Goal: Find specific page/section: Find specific page/section

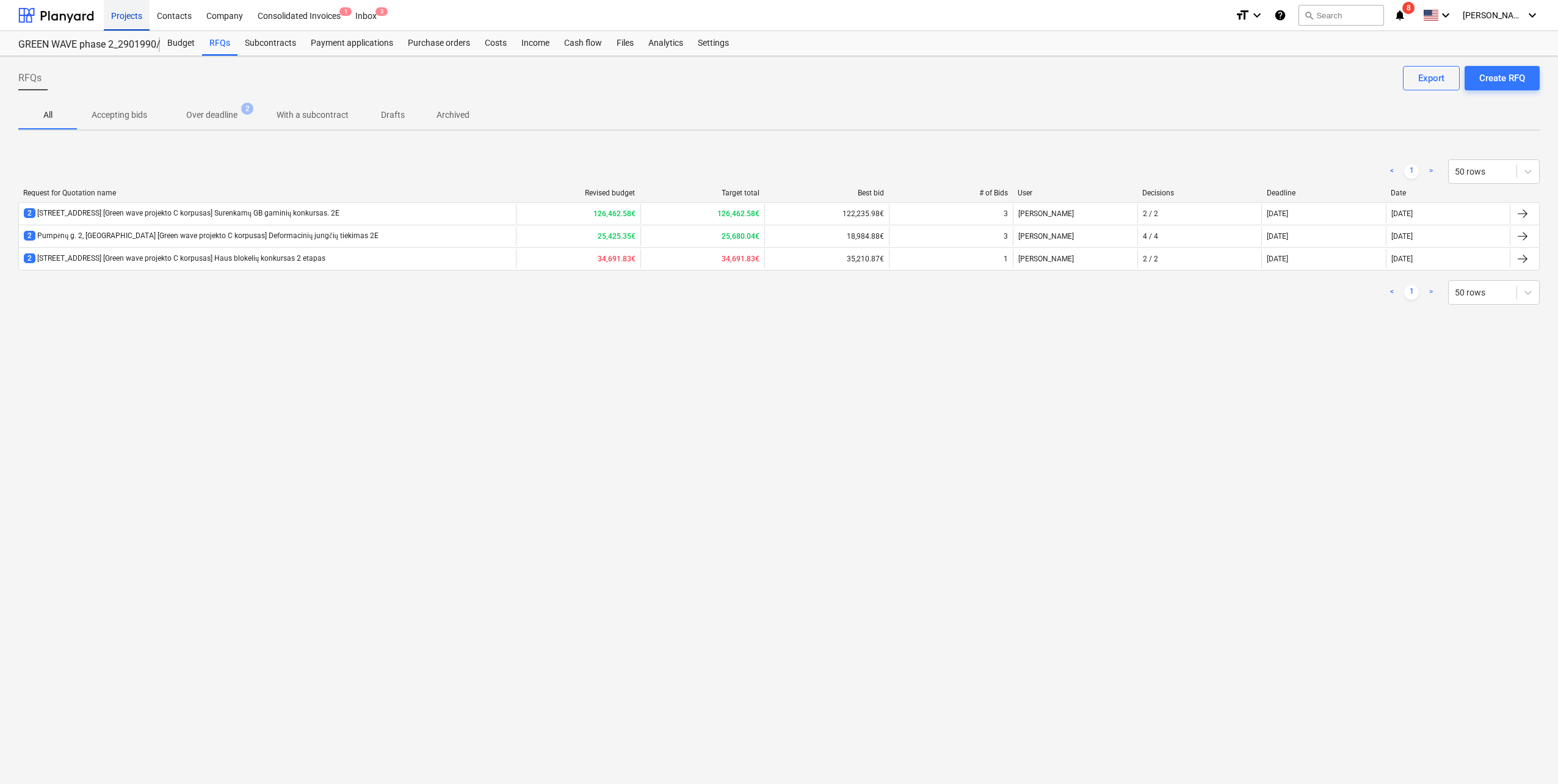
click at [127, 14] on div "Projects" at bounding box center [126, 14] width 45 height 31
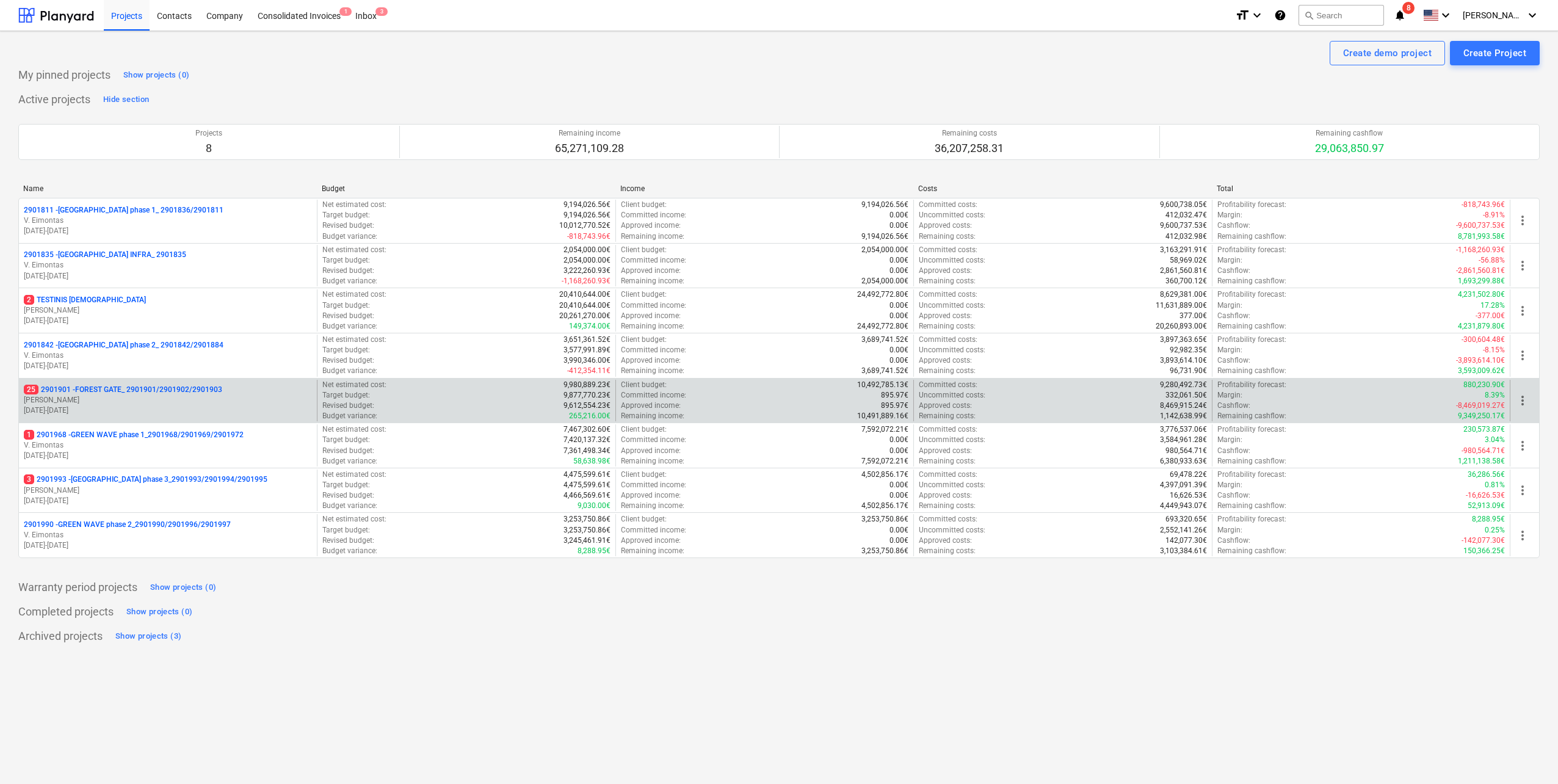
click at [156, 401] on p "[PERSON_NAME]" at bounding box center [167, 400] width 288 height 10
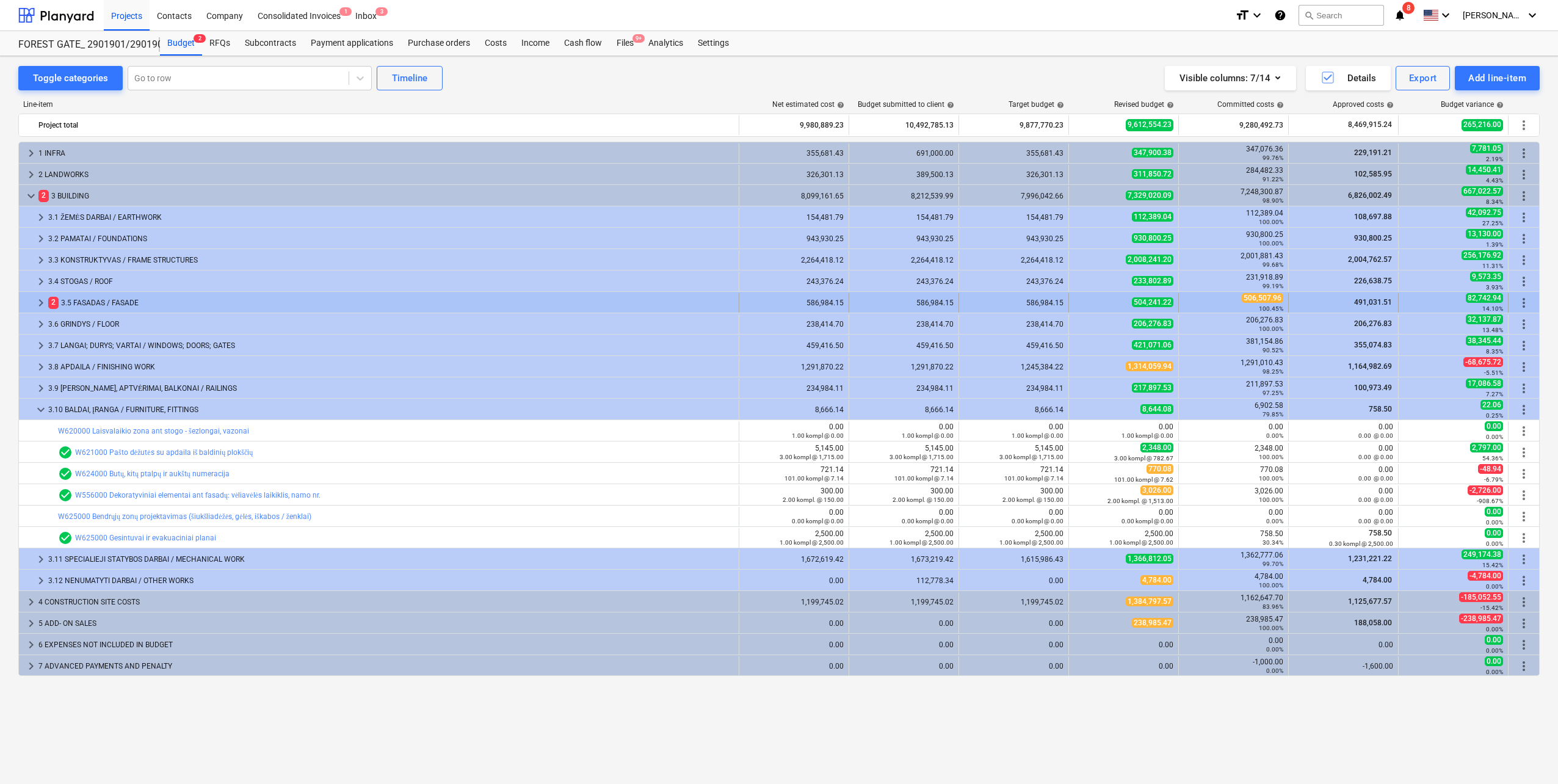
click at [37, 301] on span "keyboard_arrow_right" at bounding box center [40, 302] width 14 height 14
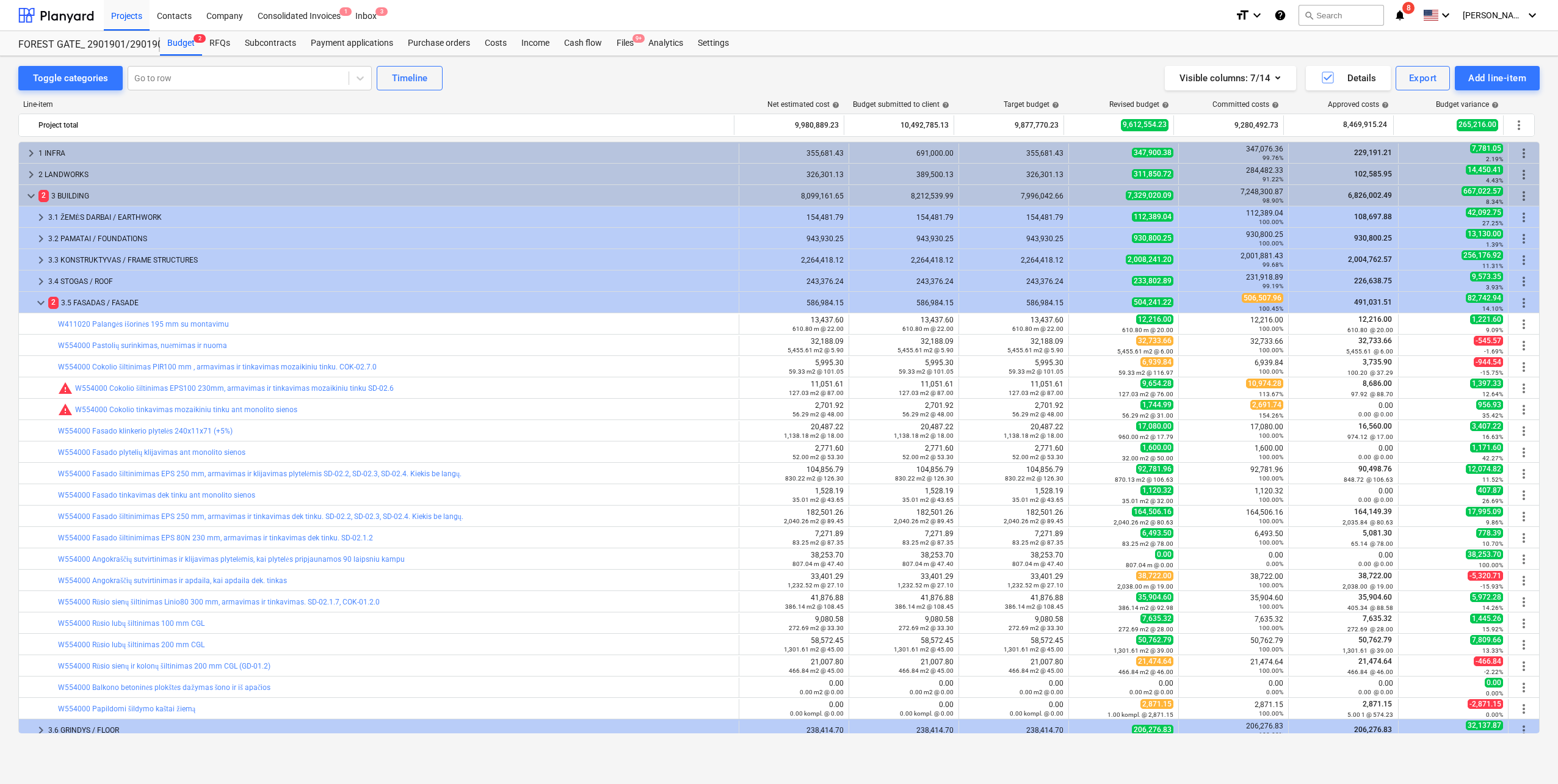
click at [37, 301] on span "keyboard_arrow_down" at bounding box center [40, 302] width 14 height 14
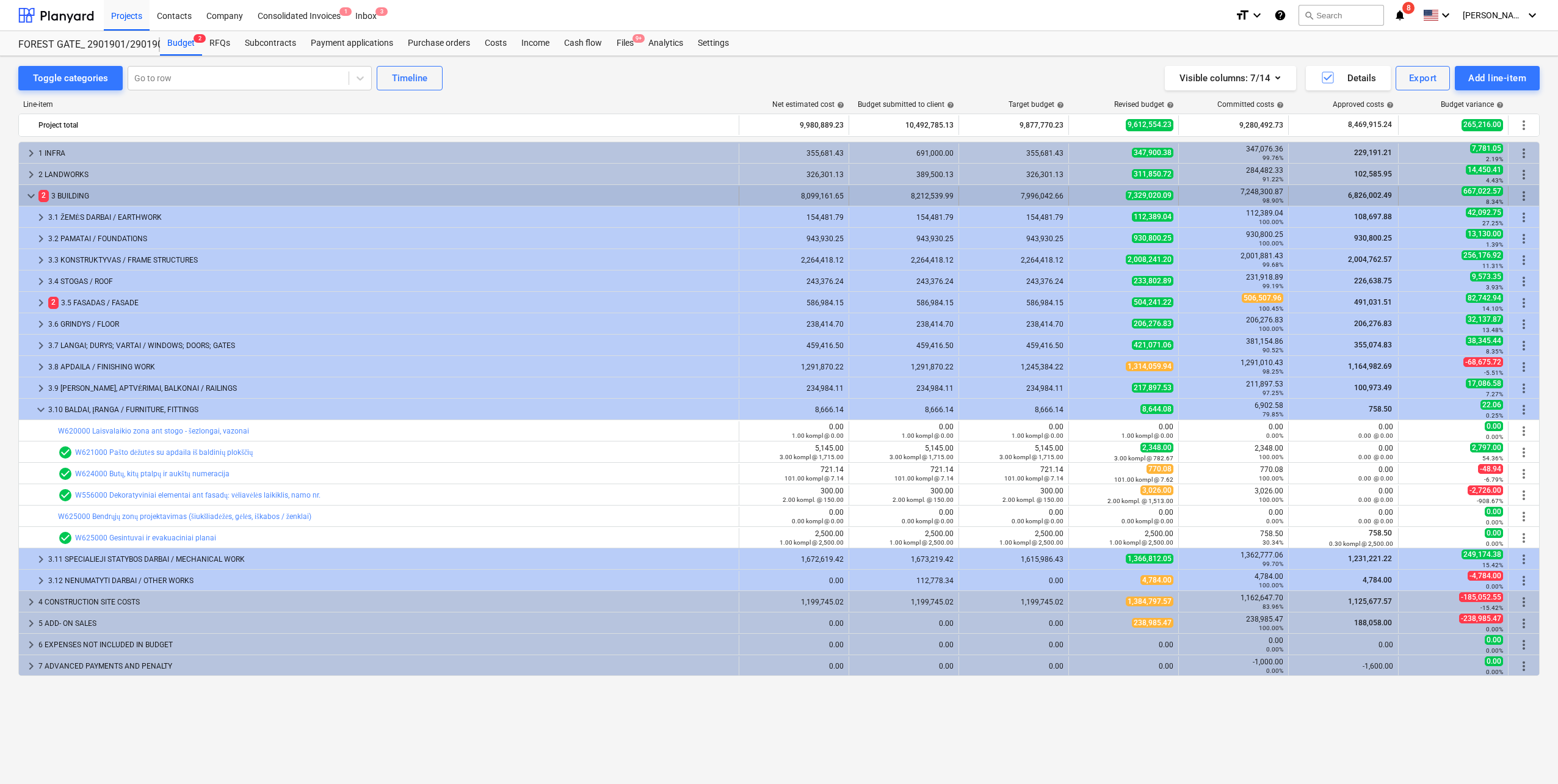
click at [29, 196] on span "keyboard_arrow_down" at bounding box center [31, 196] width 14 height 14
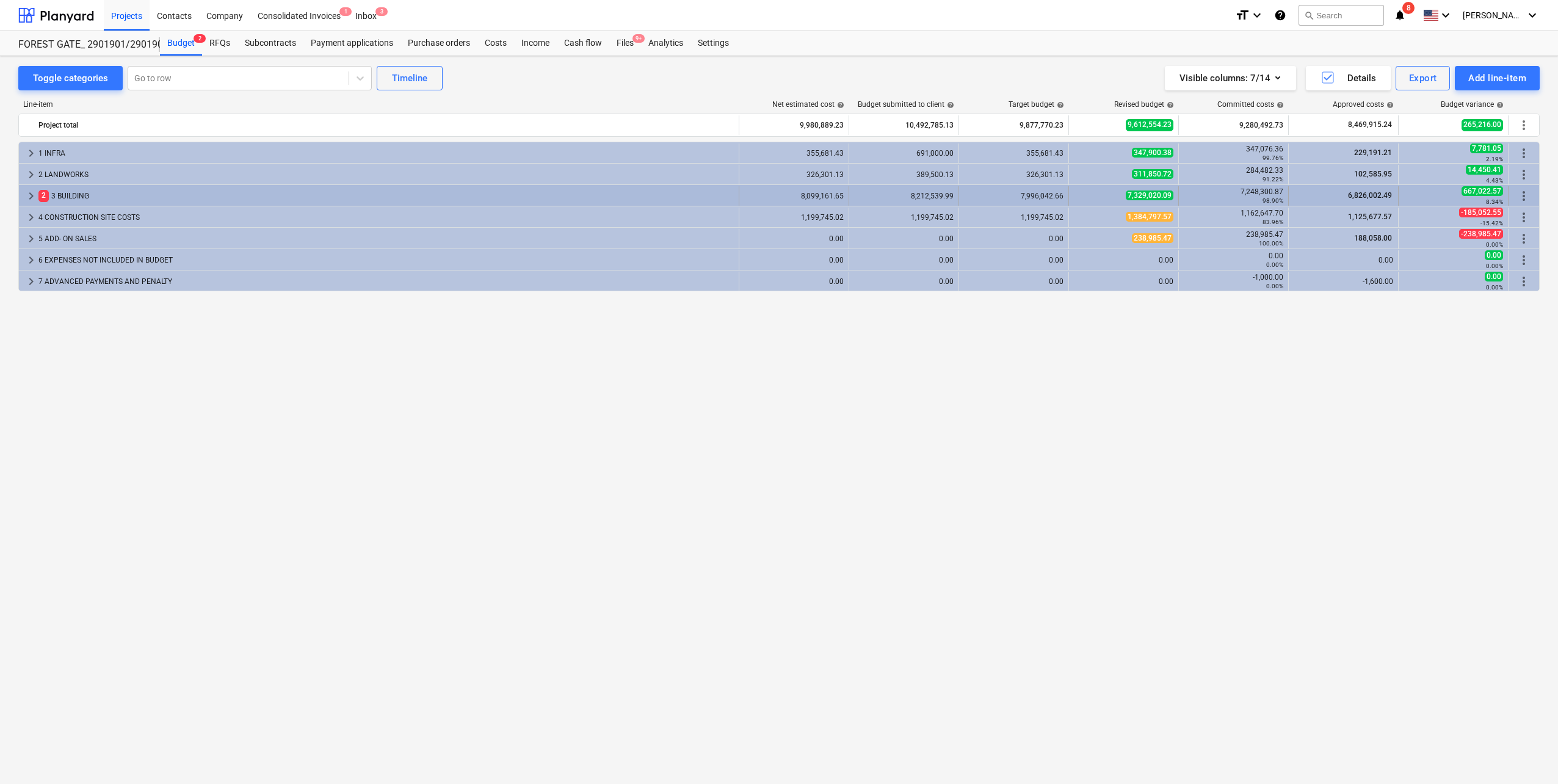
click at [29, 196] on span "keyboard_arrow_right" at bounding box center [31, 196] width 14 height 14
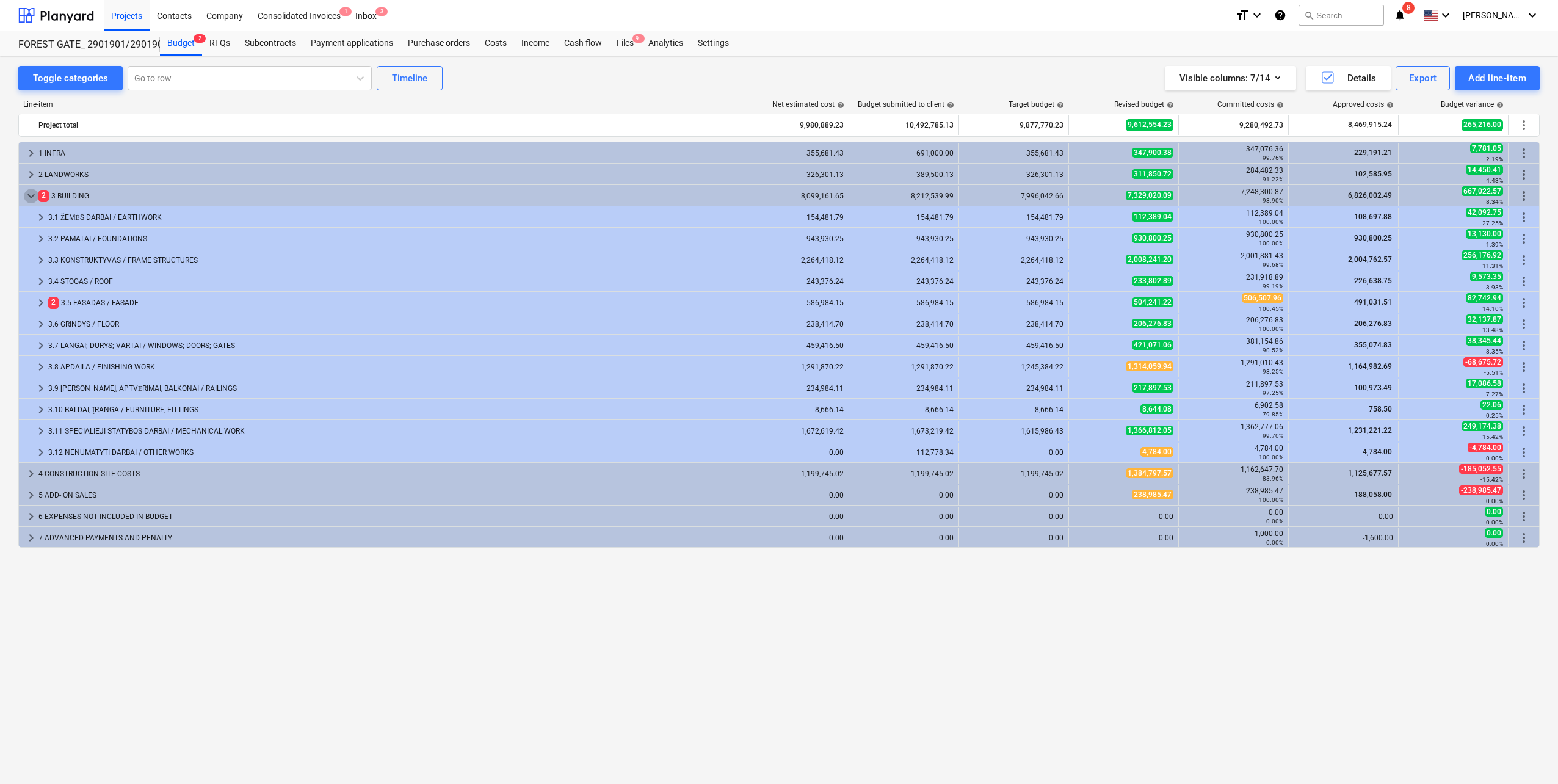
click at [29, 196] on span "keyboard_arrow_down" at bounding box center [31, 196] width 14 height 14
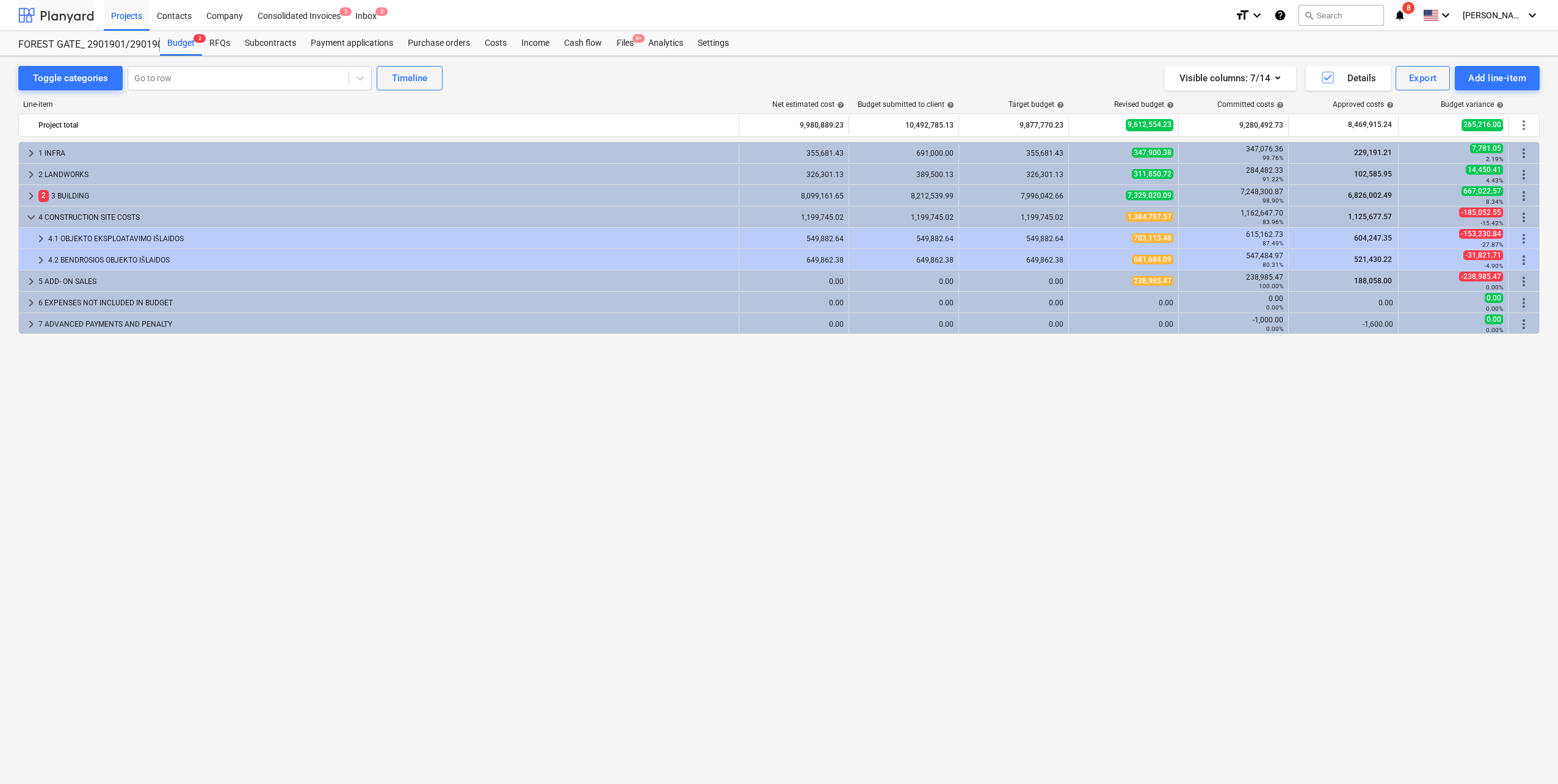
click at [74, 12] on div at bounding box center [56, 15] width 76 height 30
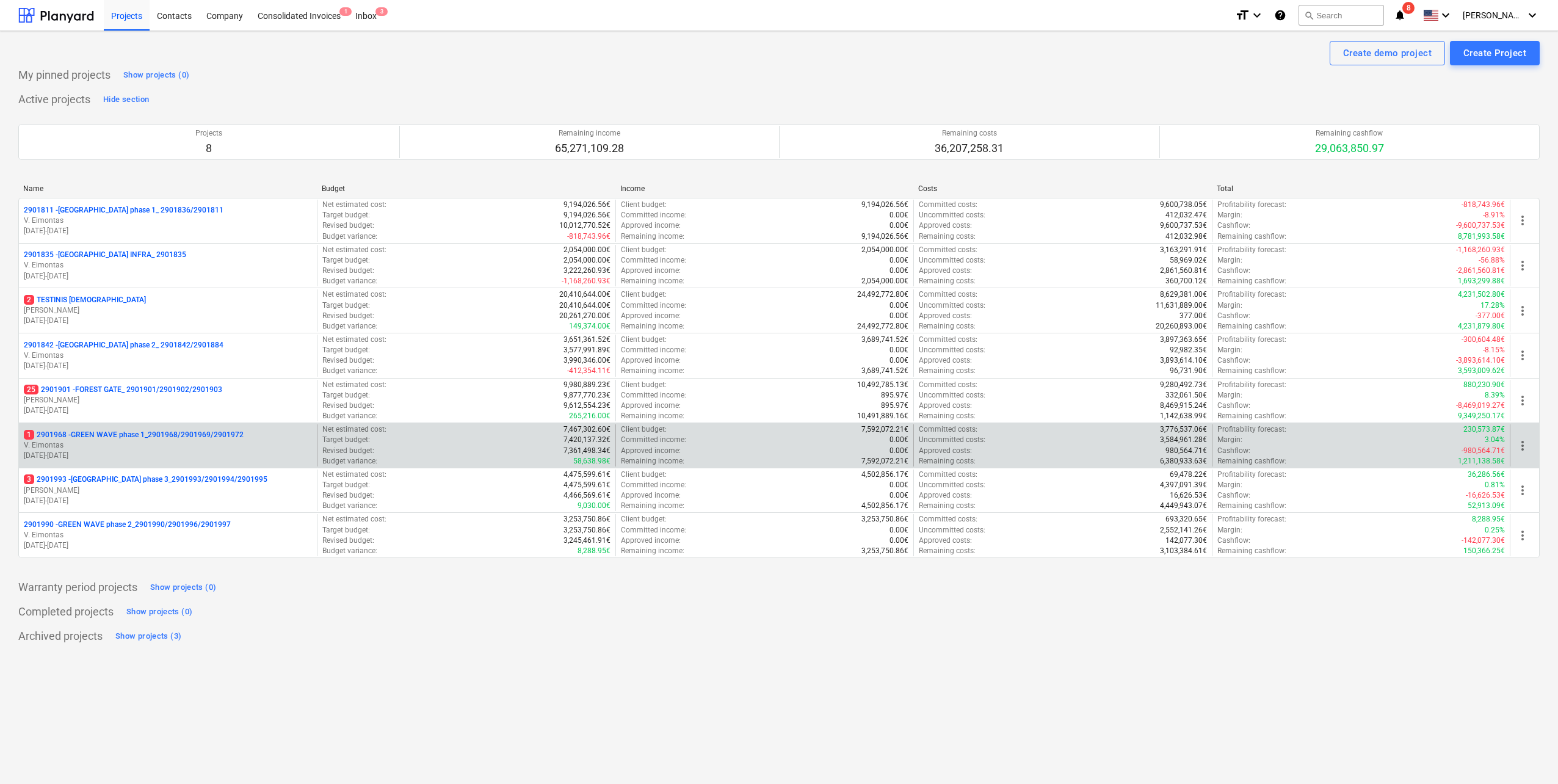
click at [173, 436] on p "1 2901968 - GREEN WAVE phase 1_2901968/2901969/2901972" at bounding box center [134, 435] width 219 height 10
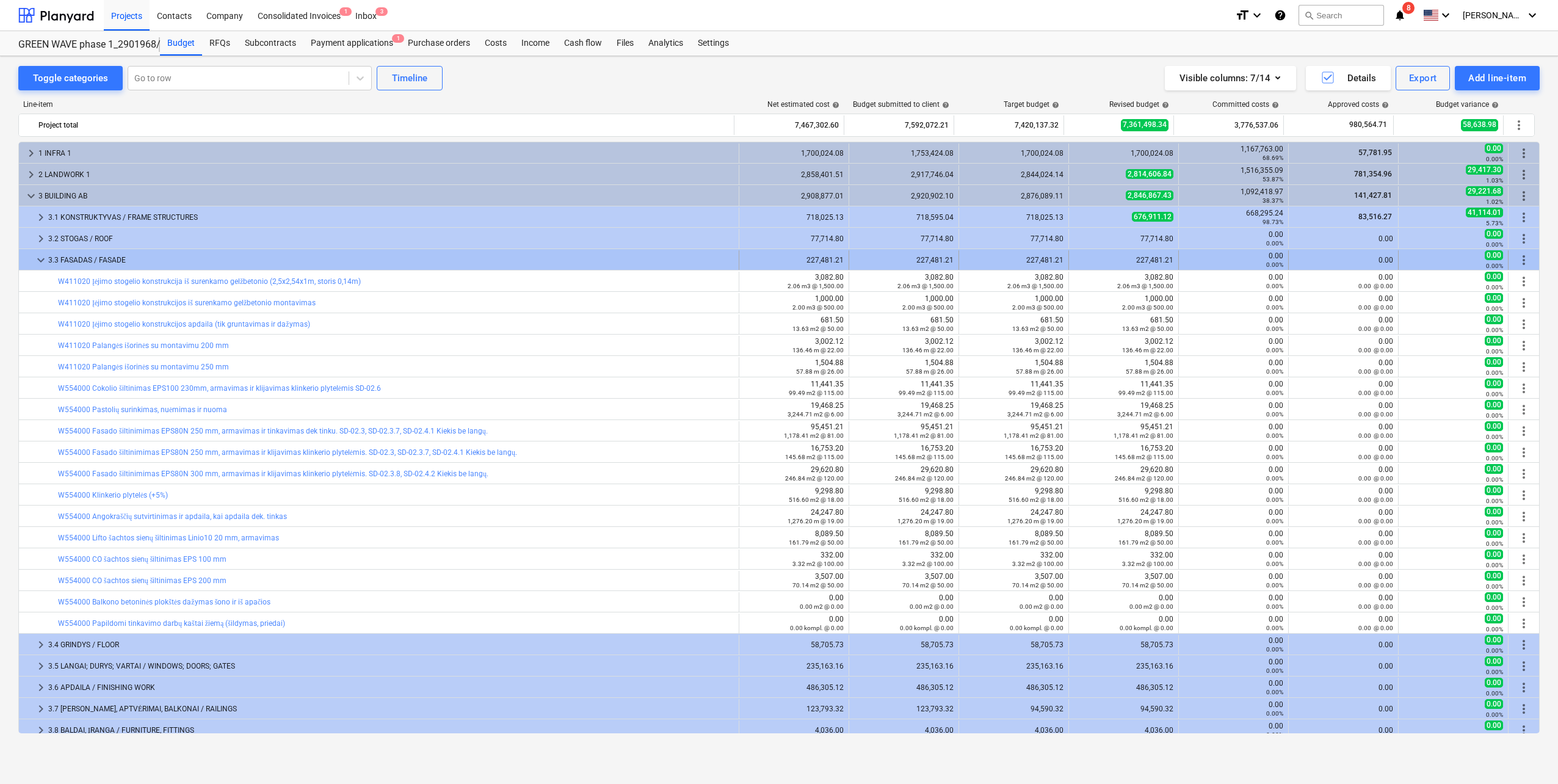
click at [38, 260] on span "keyboard_arrow_down" at bounding box center [40, 260] width 14 height 14
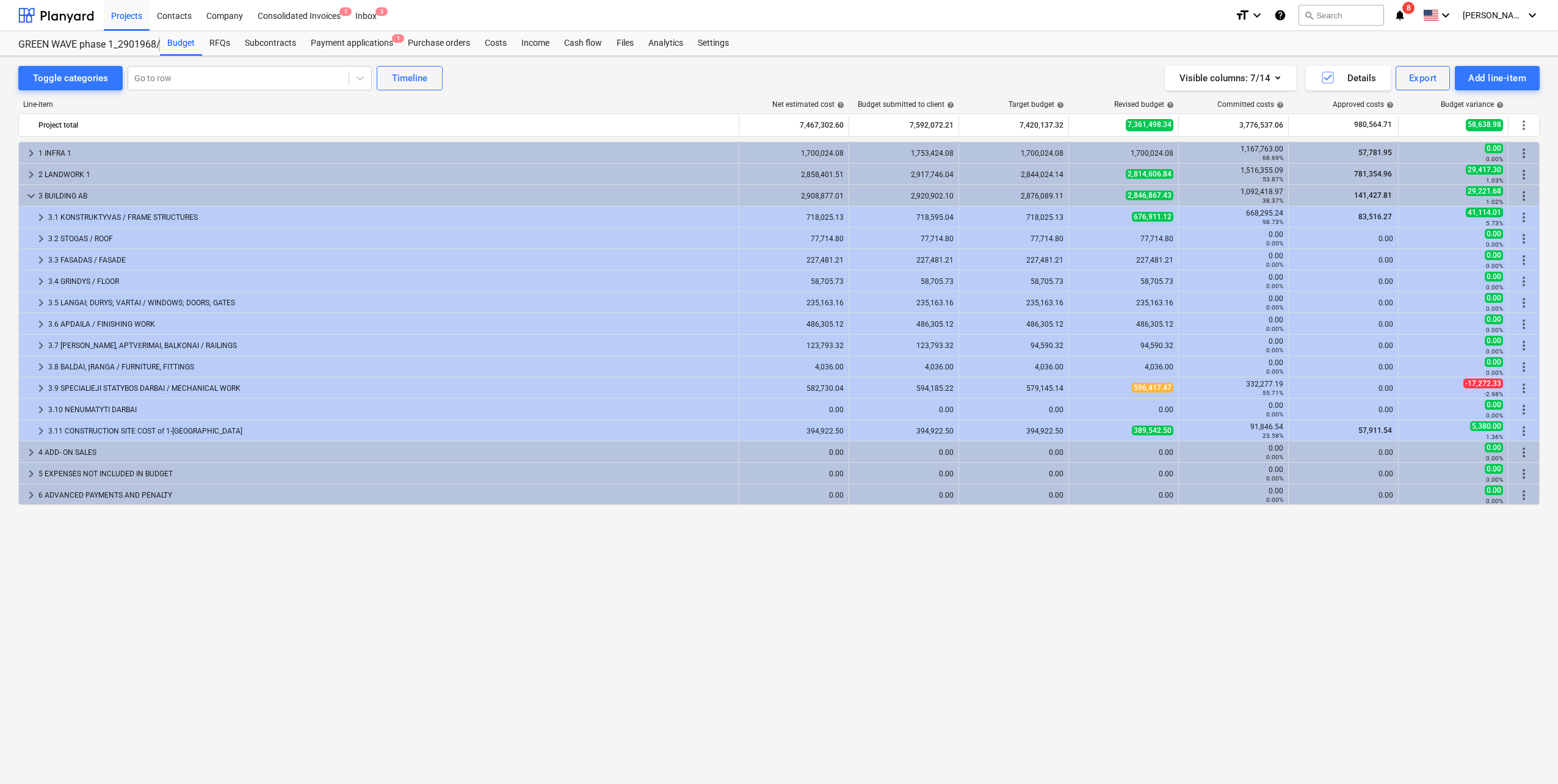
click at [38, 260] on span "keyboard_arrow_right" at bounding box center [40, 260] width 14 height 14
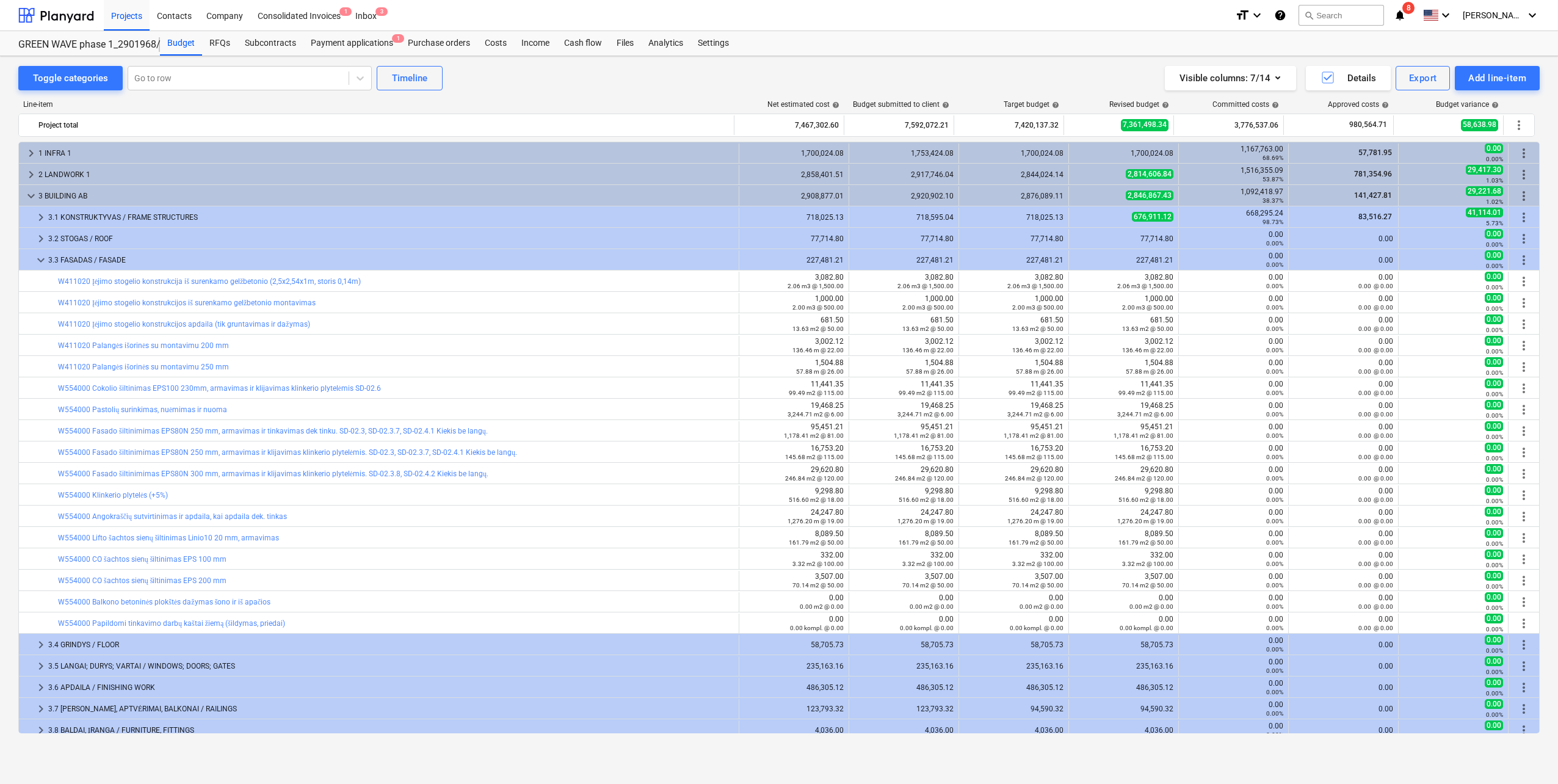
click at [38, 260] on span "keyboard_arrow_down" at bounding box center [40, 260] width 14 height 14
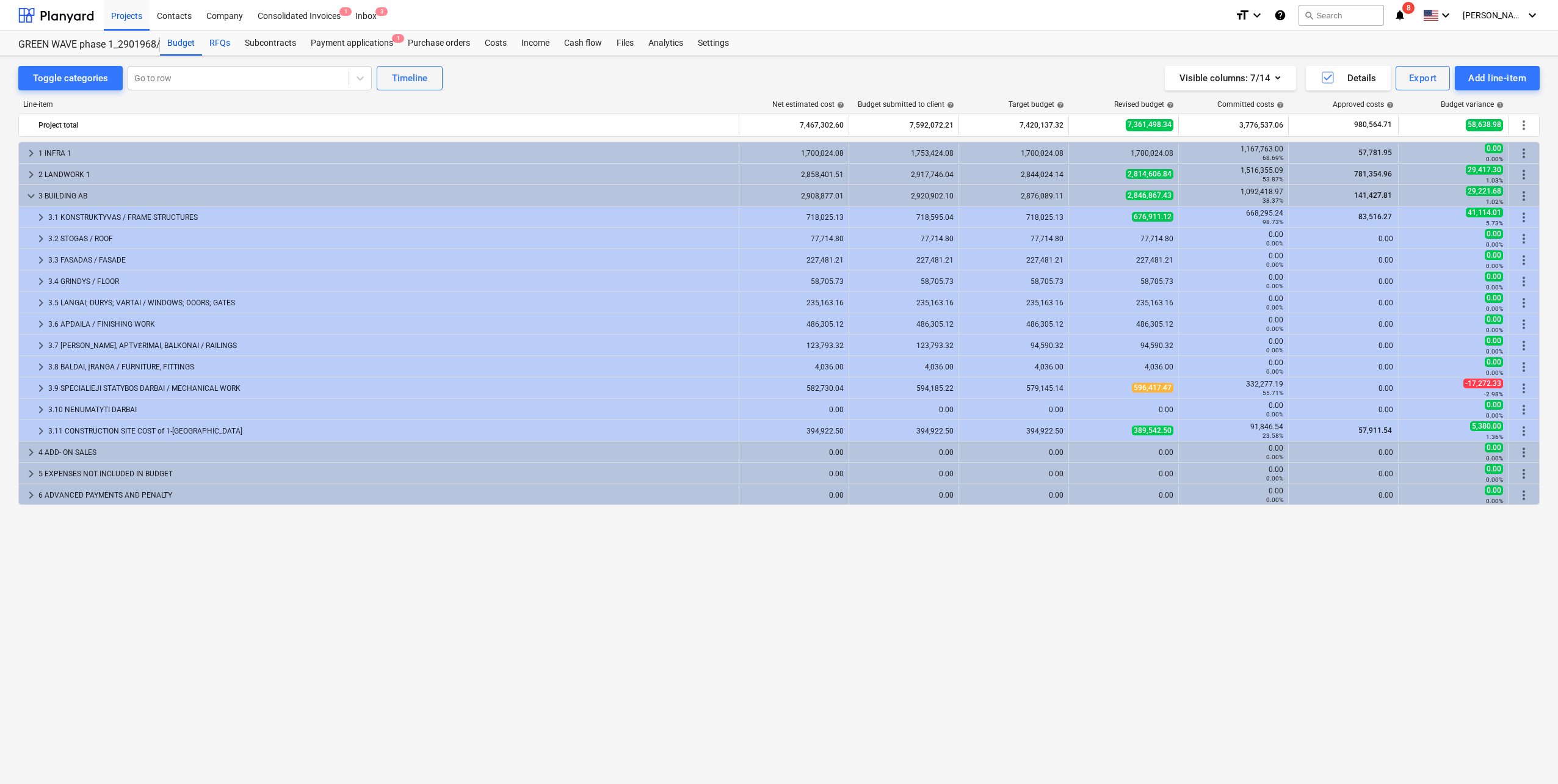
click at [215, 38] on div "RFQs" at bounding box center [219, 43] width 35 height 25
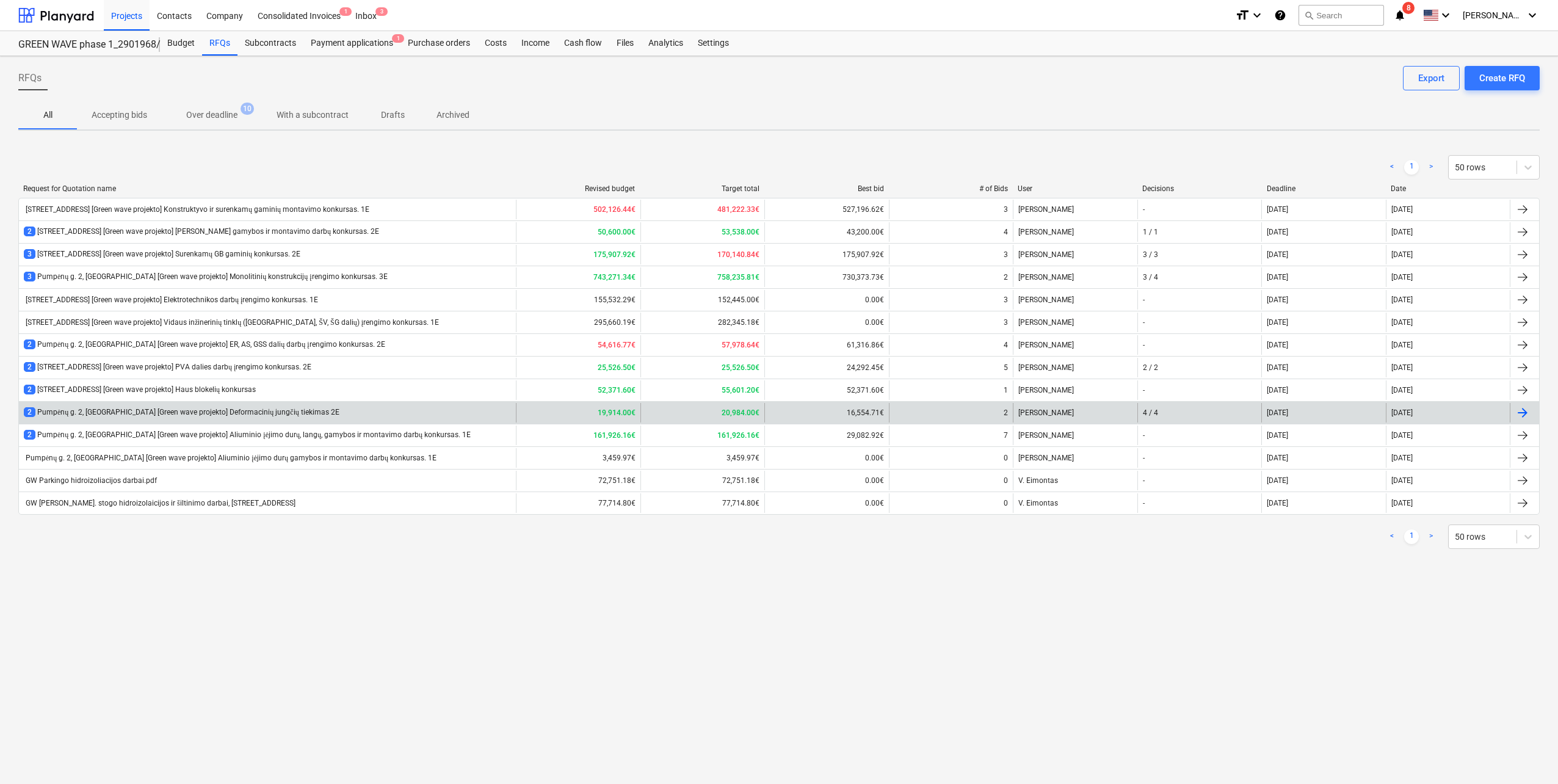
click at [258, 412] on div "2 [STREET_ADDRESS] [Green wave projekto] Deformacinių jungčių tiekimas 2E" at bounding box center [181, 412] width 315 height 10
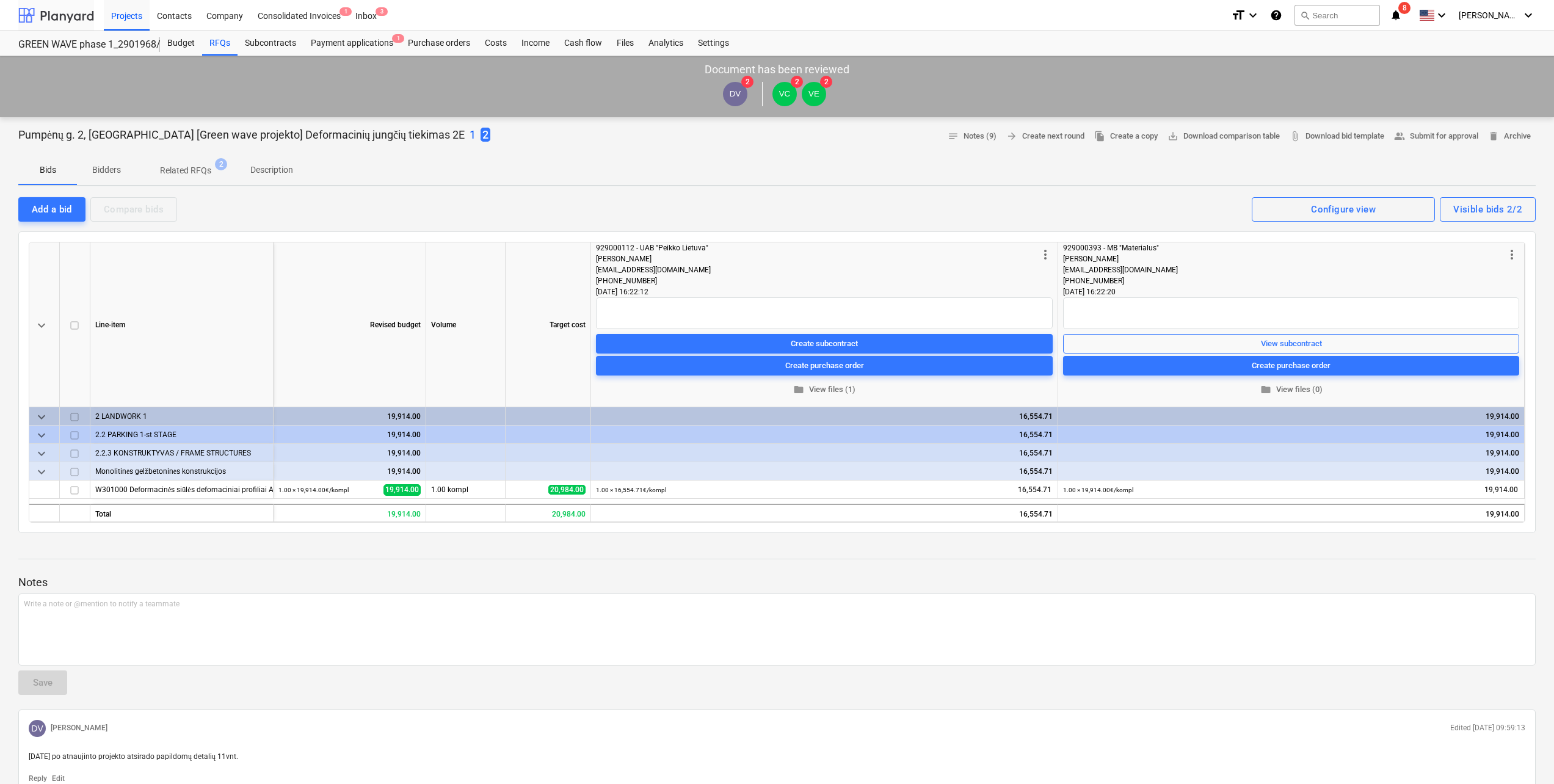
click at [67, 25] on div at bounding box center [56, 15] width 76 height 30
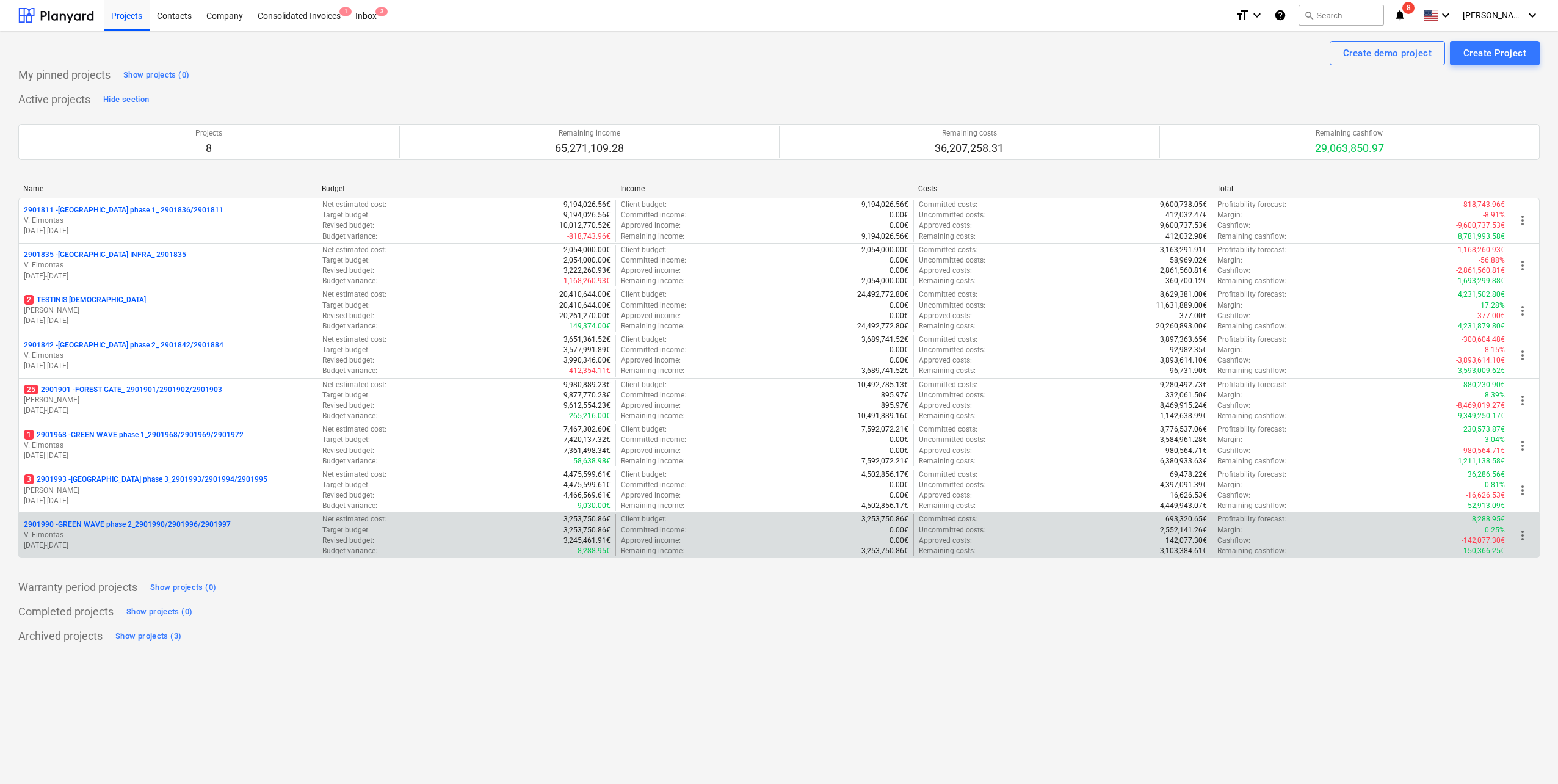
click at [213, 537] on p "V. Eimontas" at bounding box center [167, 535] width 288 height 10
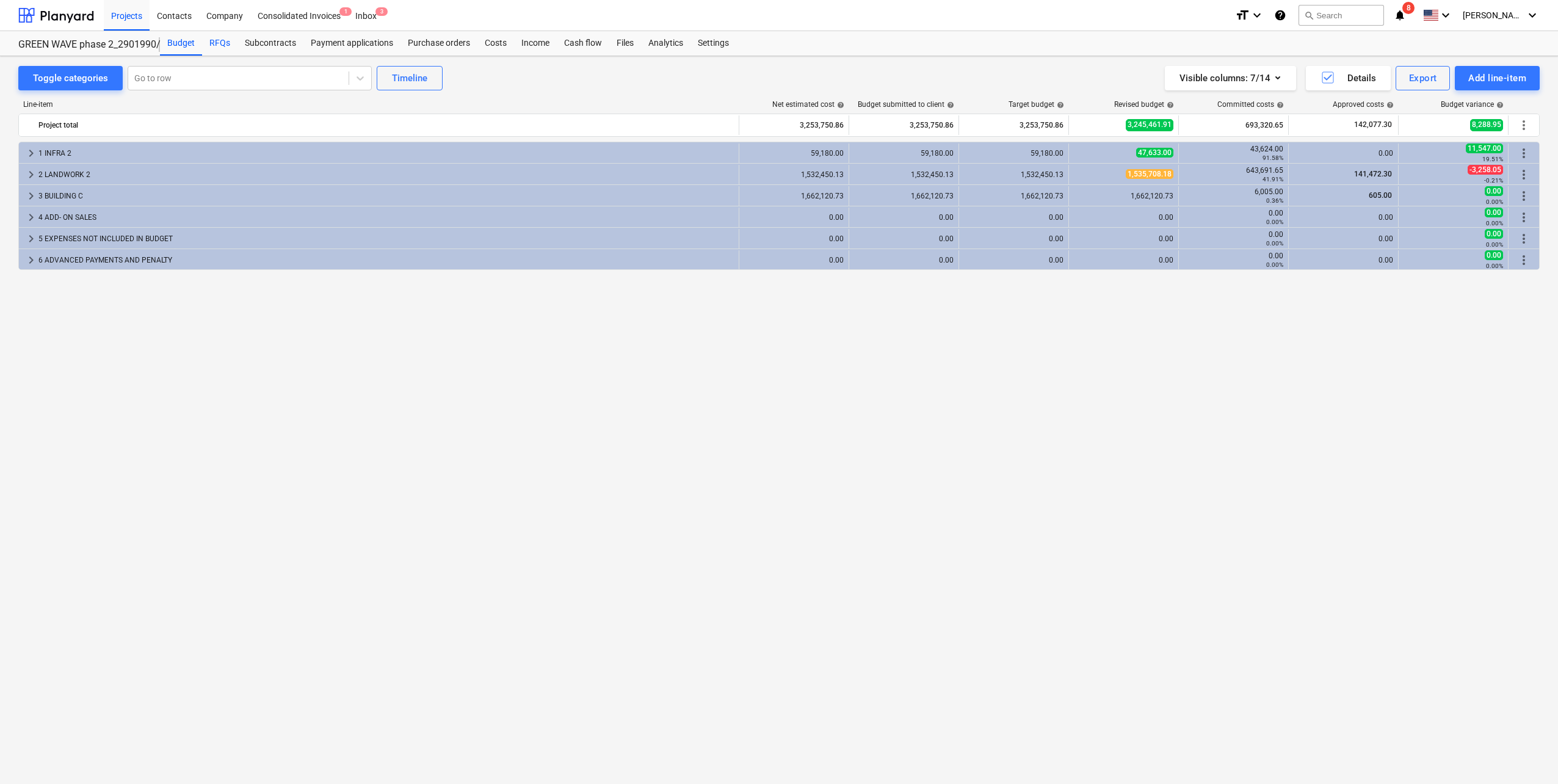
click at [213, 35] on div "RFQs" at bounding box center [219, 43] width 35 height 25
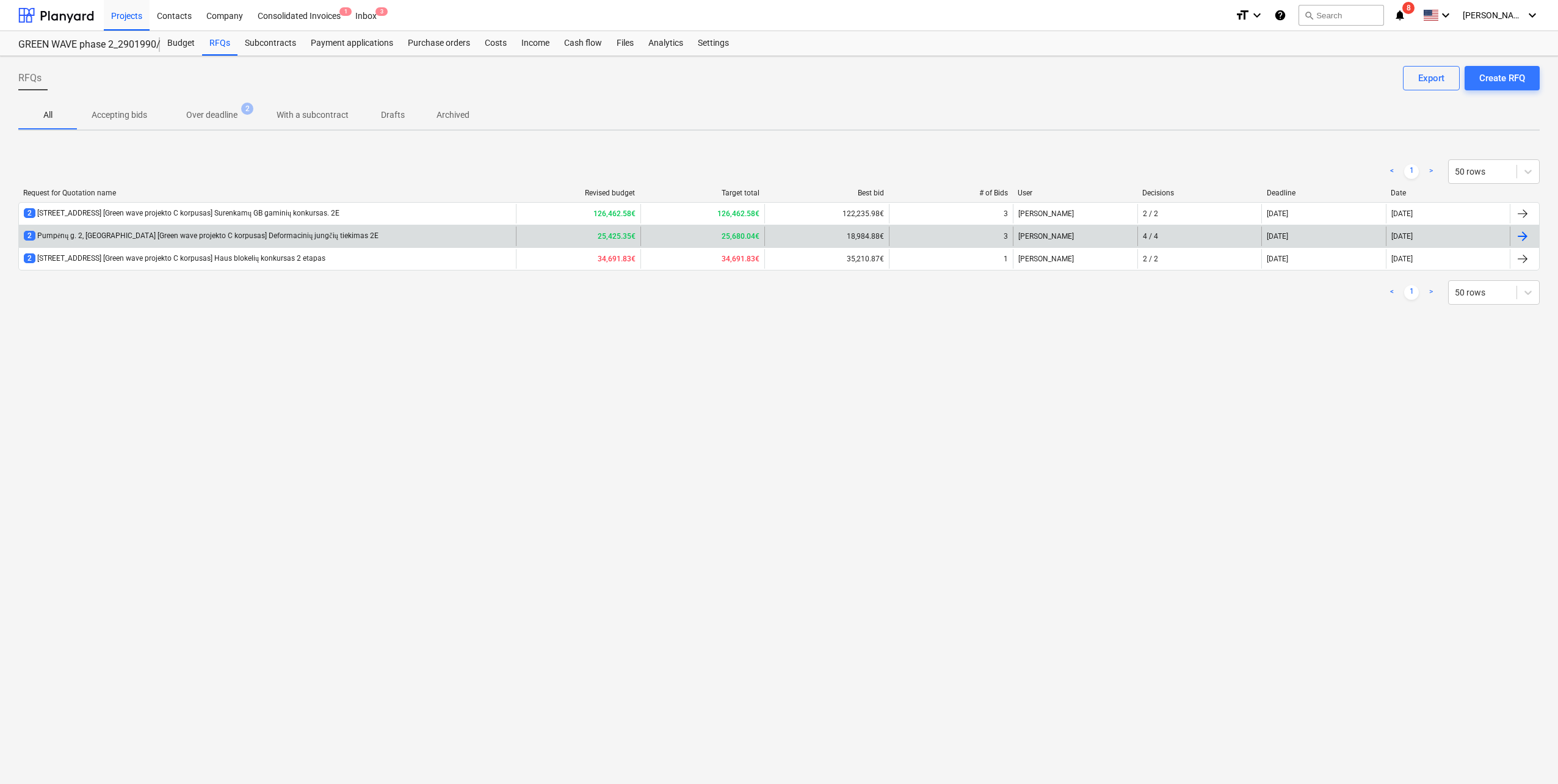
click at [264, 239] on div "2 Pumpėnų g. 2, [GEOGRAPHIC_DATA] [Green wave projekto C korpusas] Deformacinių…" at bounding box center [201, 236] width 354 height 10
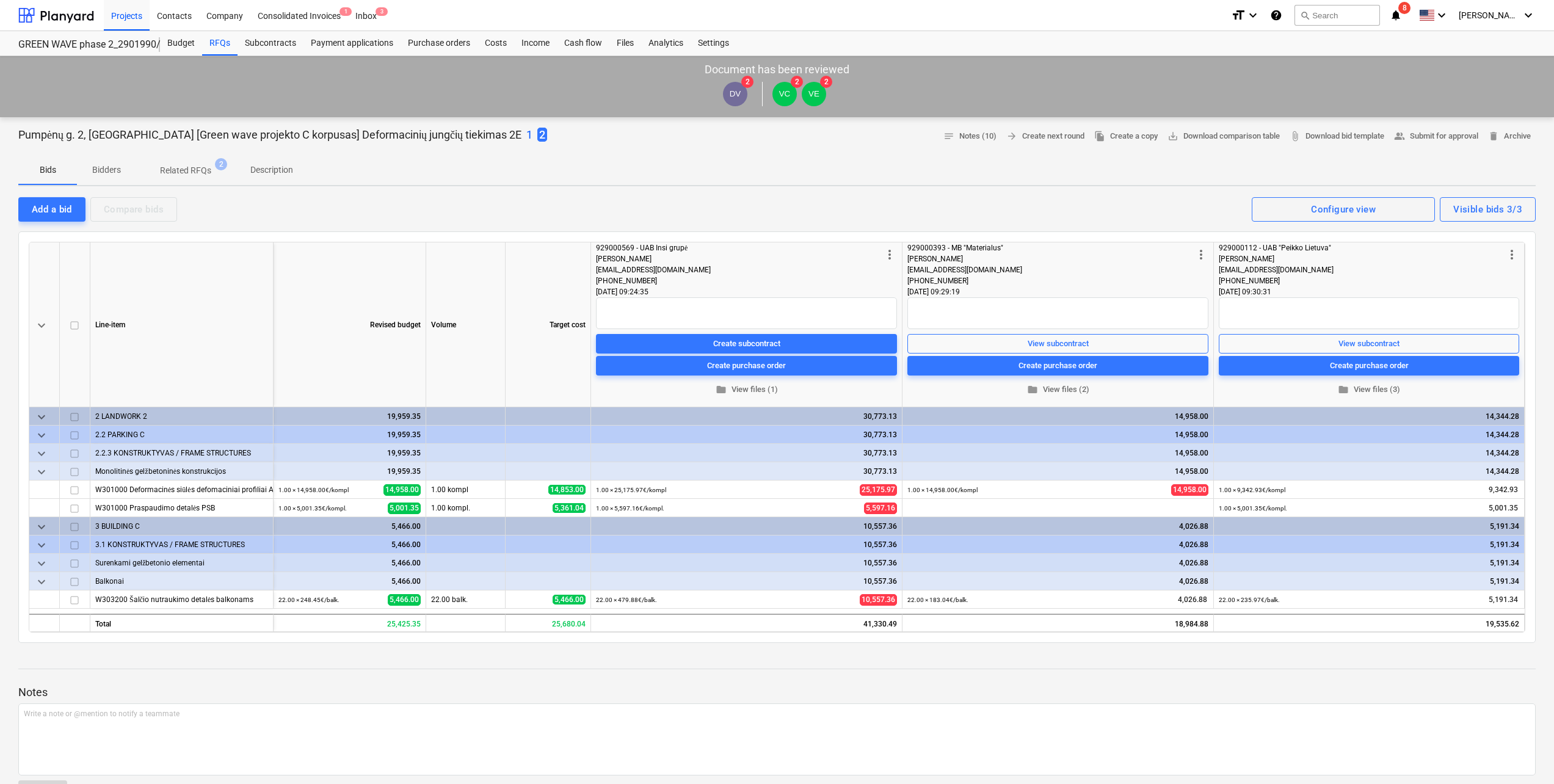
click at [1042, 209] on div "Add a bid Compare bids Visible bids 3/3 Configure view" at bounding box center [776, 209] width 1517 height 26
click at [62, 25] on div at bounding box center [56, 15] width 76 height 30
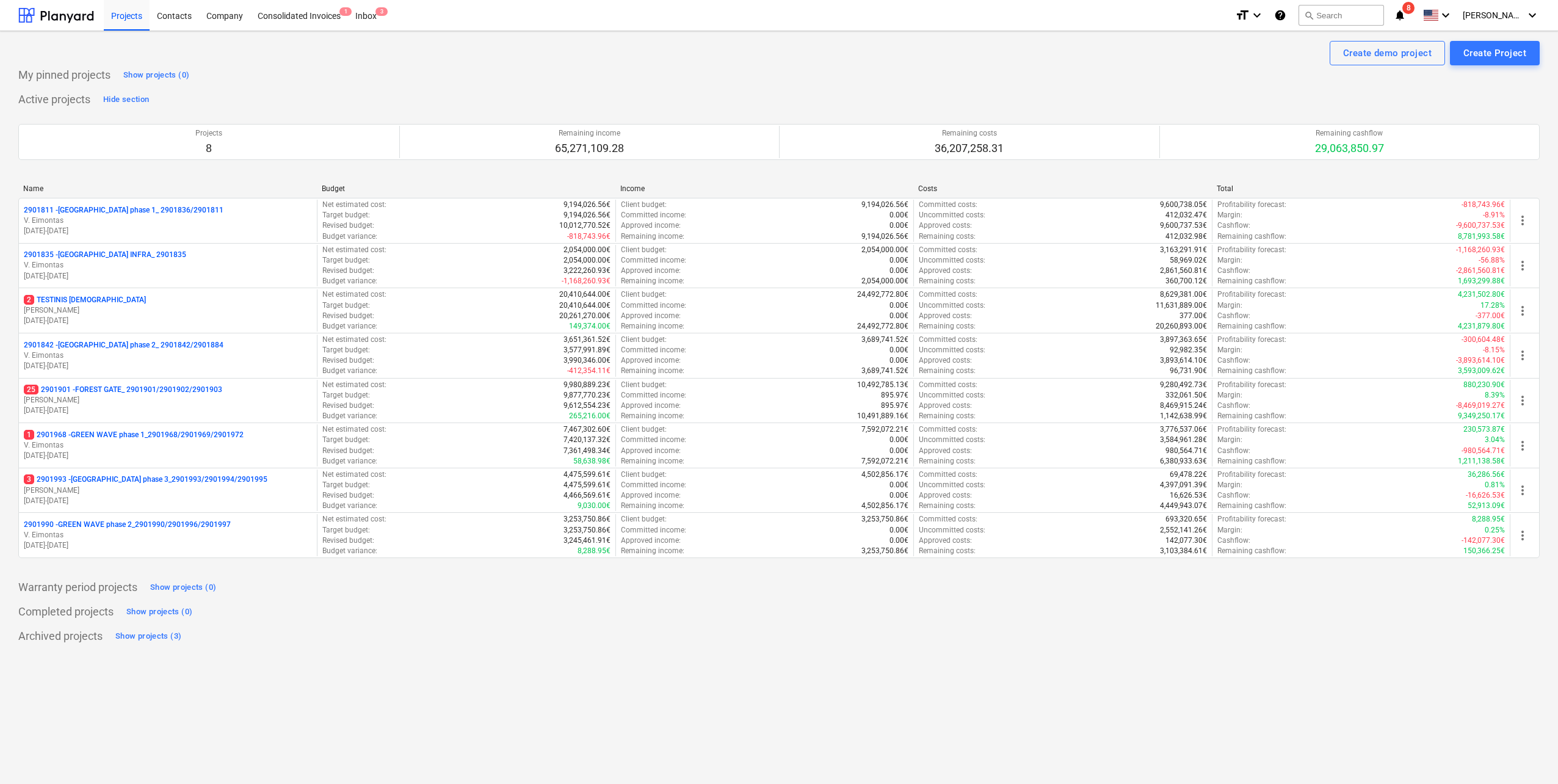
click at [251, 645] on div "Archived projects Show projects (3)" at bounding box center [778, 635] width 1521 height 19
